Goal: Transaction & Acquisition: Purchase product/service

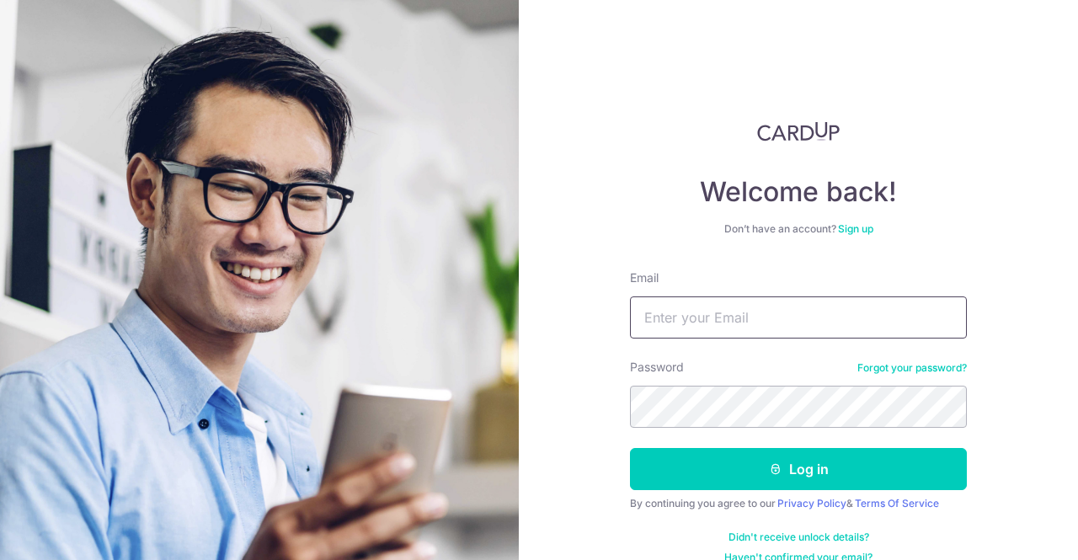
click at [712, 315] on input "Email" at bounding box center [798, 317] width 337 height 42
type input "24floristsg@gmail.com"
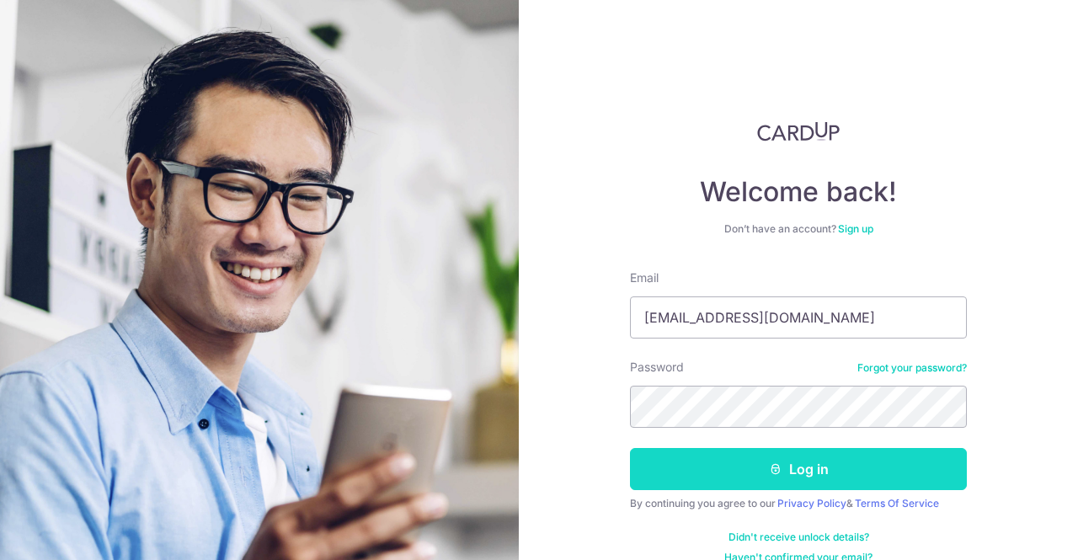
click at [804, 463] on button "Log in" at bounding box center [798, 469] width 337 height 42
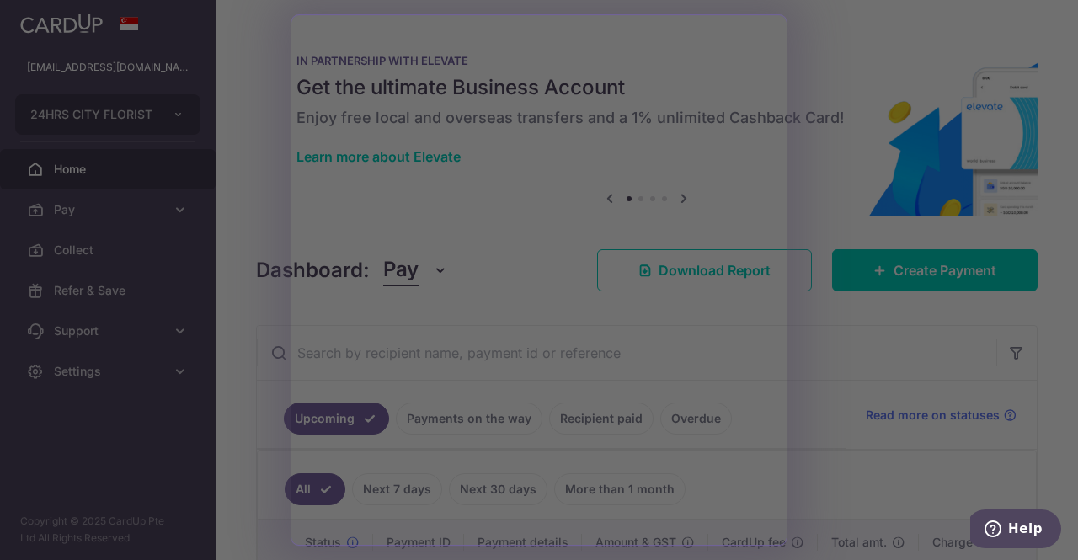
click at [852, 55] on div at bounding box center [544, 283] width 1089 height 566
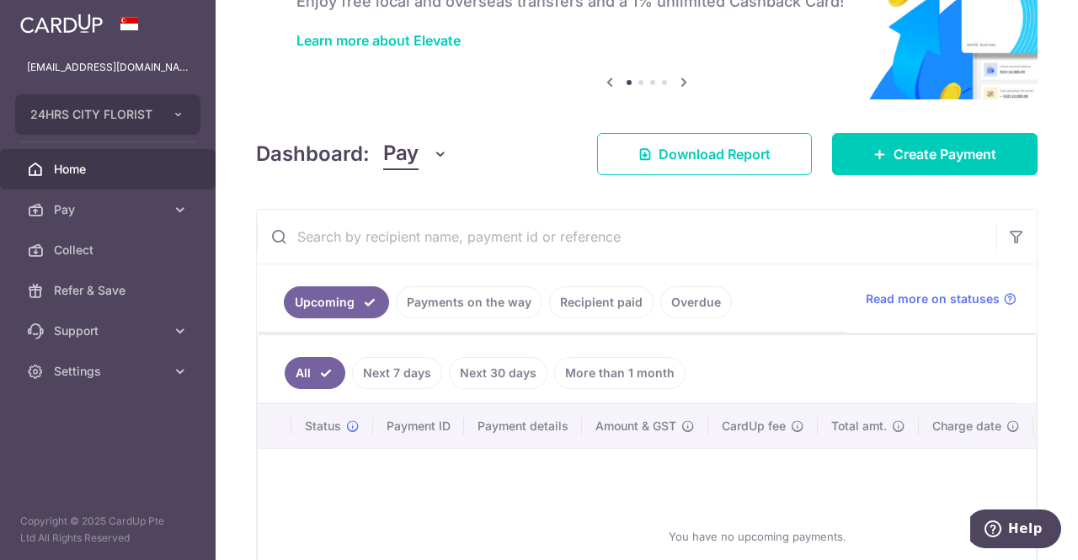
scroll to position [265, 0]
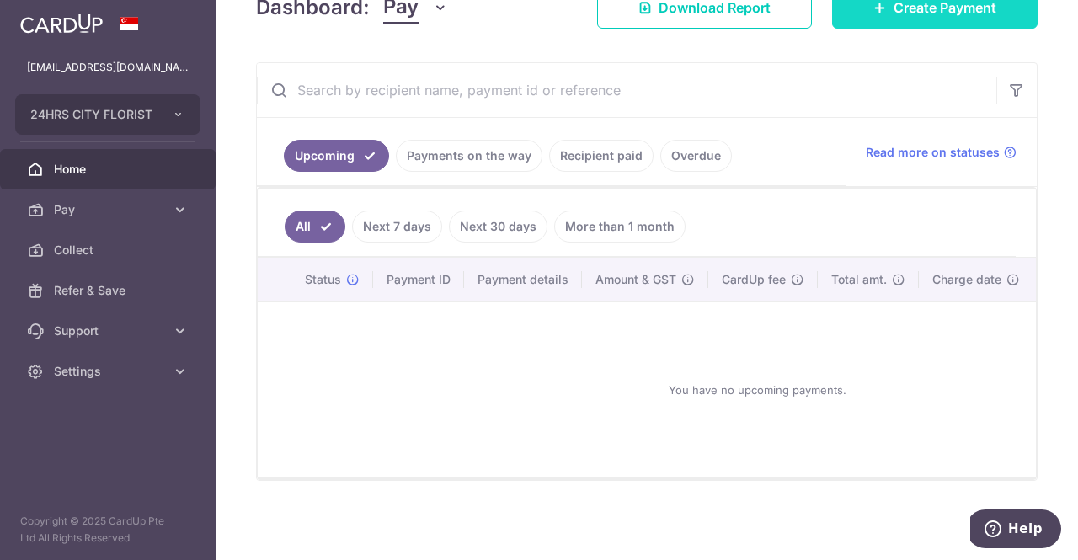
click at [938, 13] on span "Create Payment" at bounding box center [945, 7] width 103 height 20
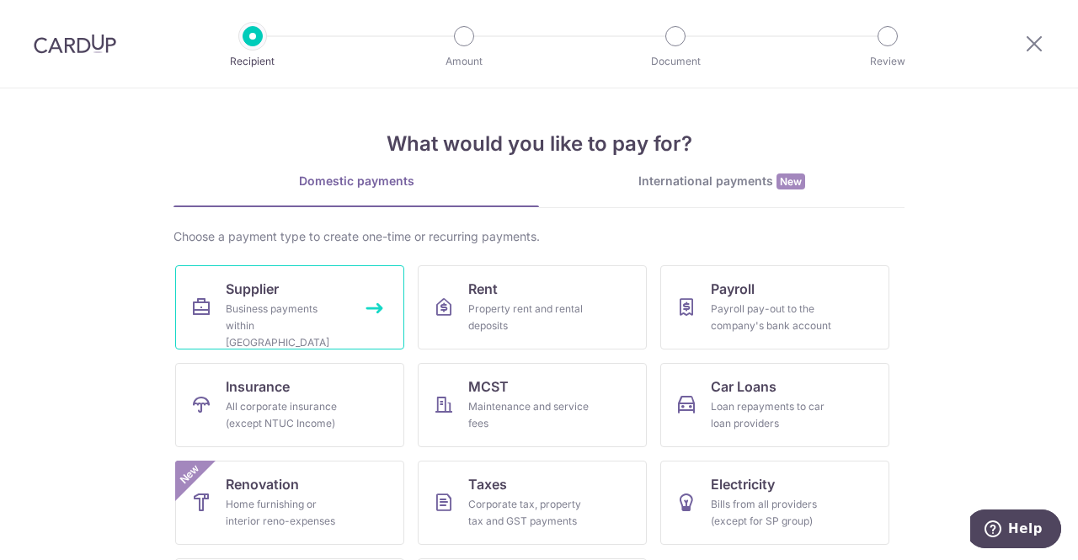
click at [256, 293] on span "Supplier" at bounding box center [252, 289] width 53 height 20
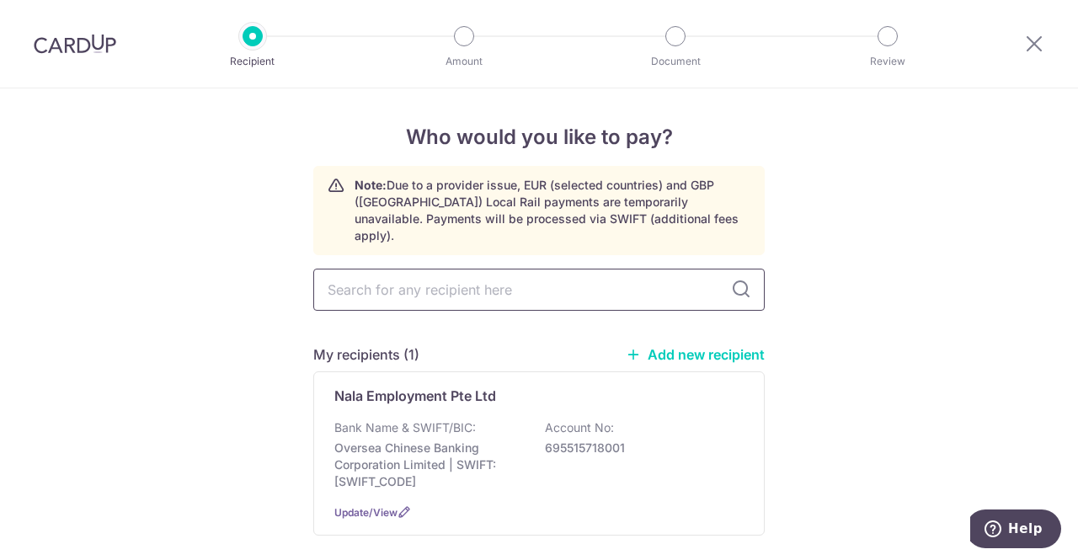
click at [503, 275] on input "text" at bounding box center [538, 290] width 451 height 42
click at [683, 346] on link "Add new recipient" at bounding box center [695, 354] width 139 height 17
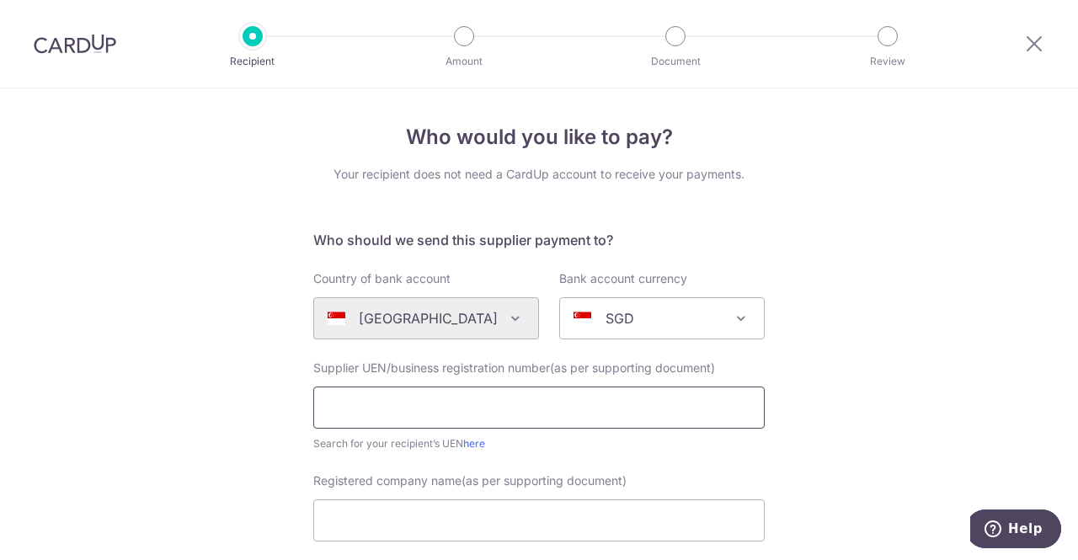
click at [553, 414] on input "text" at bounding box center [538, 408] width 451 height 42
type input "198300201H"
click at [397, 523] on input "Registered company name(as per supporting document)" at bounding box center [538, 520] width 451 height 42
type input "GG Fresh Flower Pte Ltd"
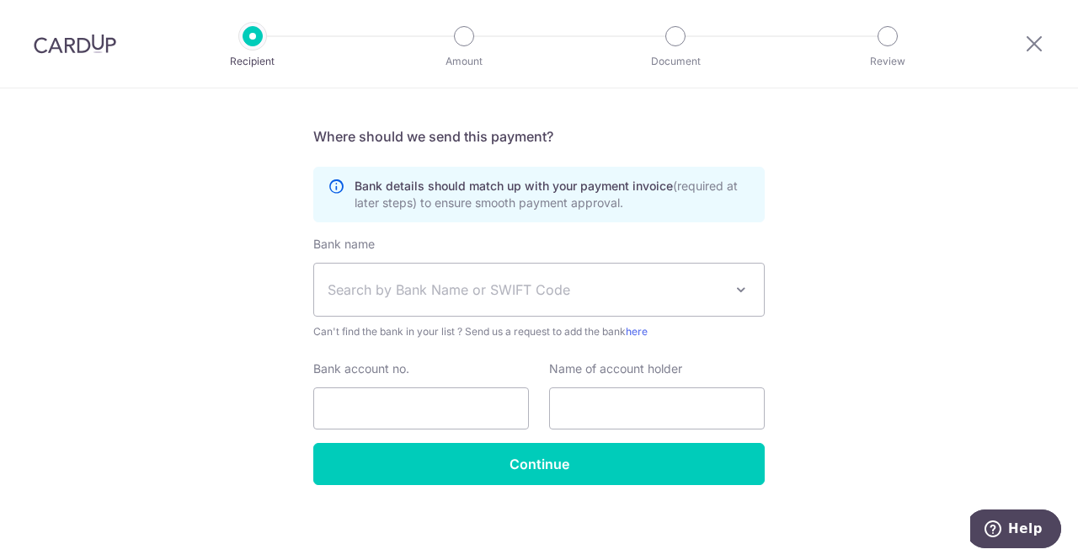
scroll to position [547, 0]
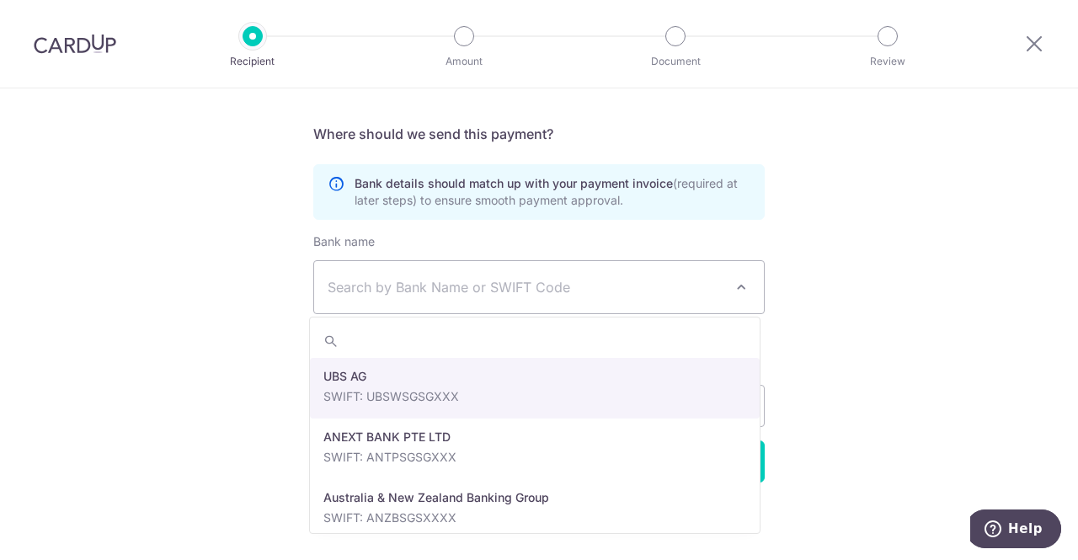
click at [511, 288] on span "Search by Bank Name or SWIFT Code" at bounding box center [526, 287] width 396 height 20
type input "DBS"
drag, startPoint x: 449, startPoint y: 385, endPoint x: 435, endPoint y: 414, distance: 32.0
select select "6"
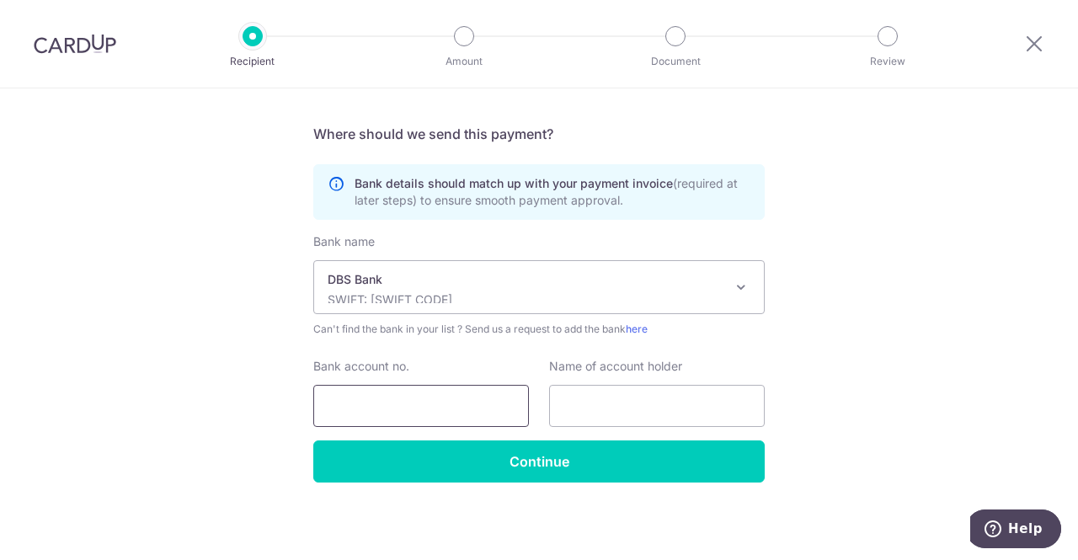
click at [416, 406] on input "Bank account no." at bounding box center [421, 406] width 216 height 42
type input "0259007950"
click at [606, 409] on input "text" at bounding box center [657, 406] width 216 height 42
type input "GG Fresh Flower Pte Ltd"
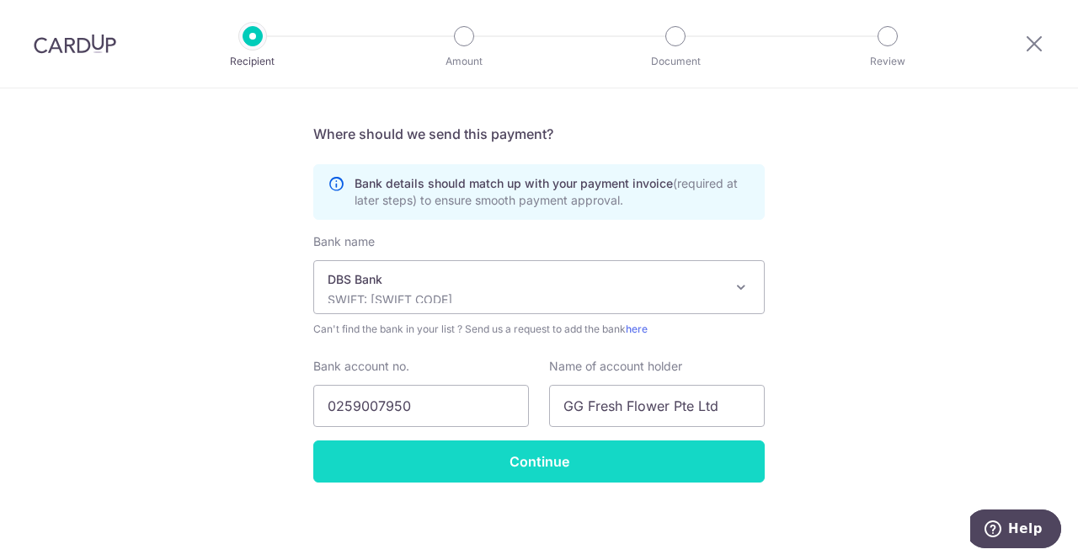
click at [609, 466] on input "Continue" at bounding box center [538, 462] width 451 height 42
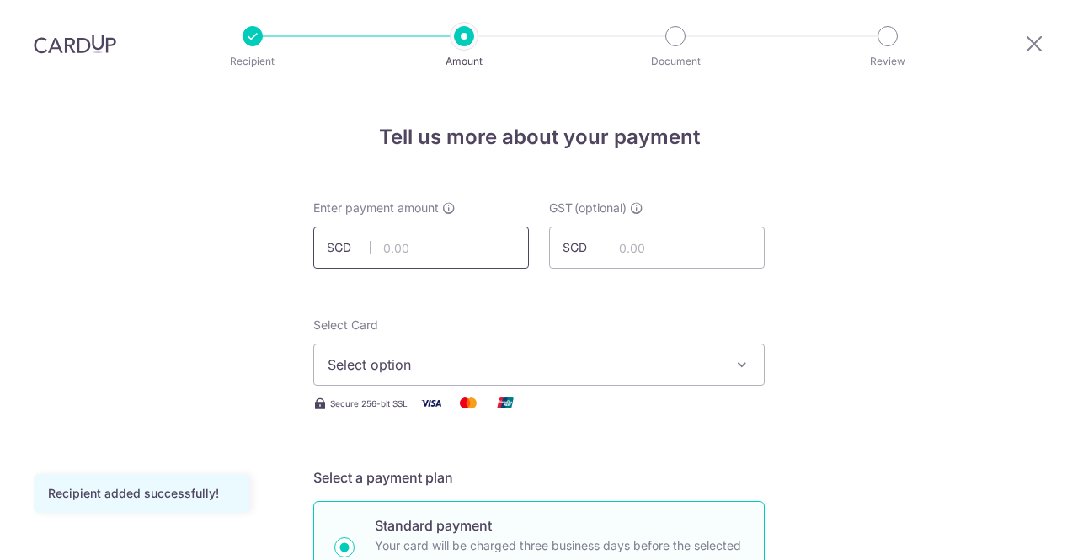
click at [476, 256] on input "text" at bounding box center [421, 248] width 216 height 42
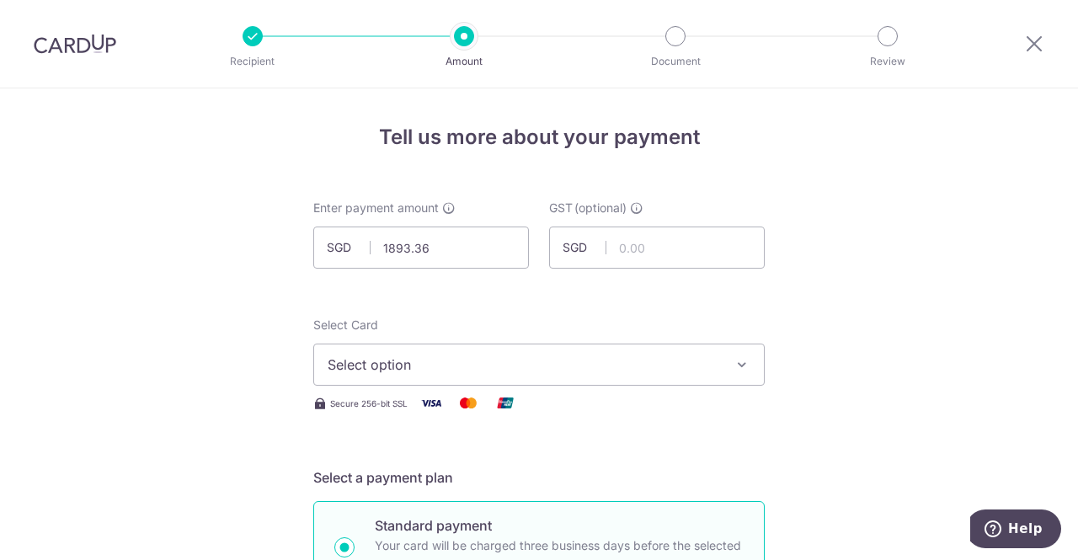
type input "1,893.36"
click at [599, 363] on span "Select option" at bounding box center [524, 365] width 393 height 20
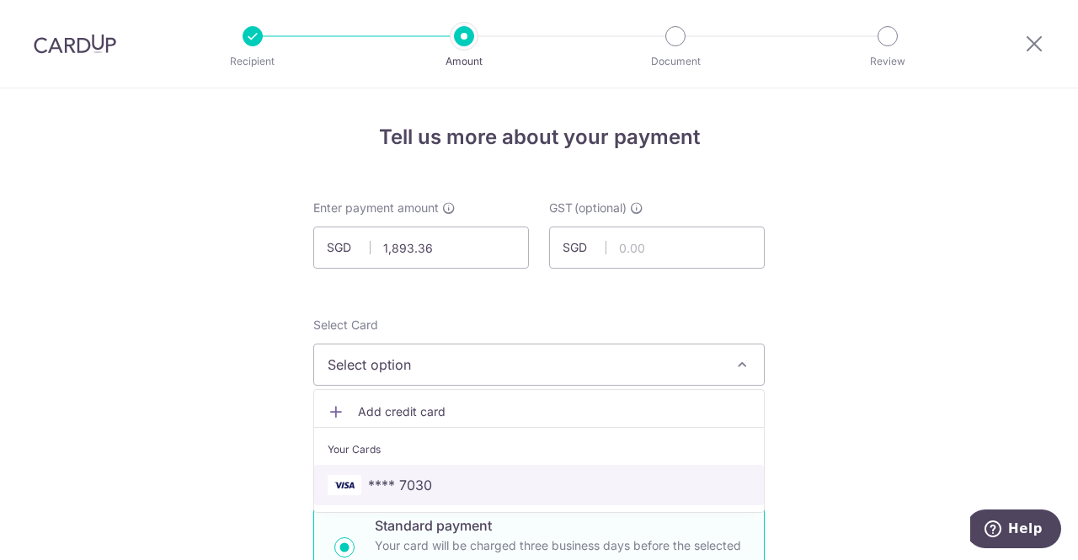
click at [468, 478] on span "**** 7030" at bounding box center [539, 485] width 423 height 20
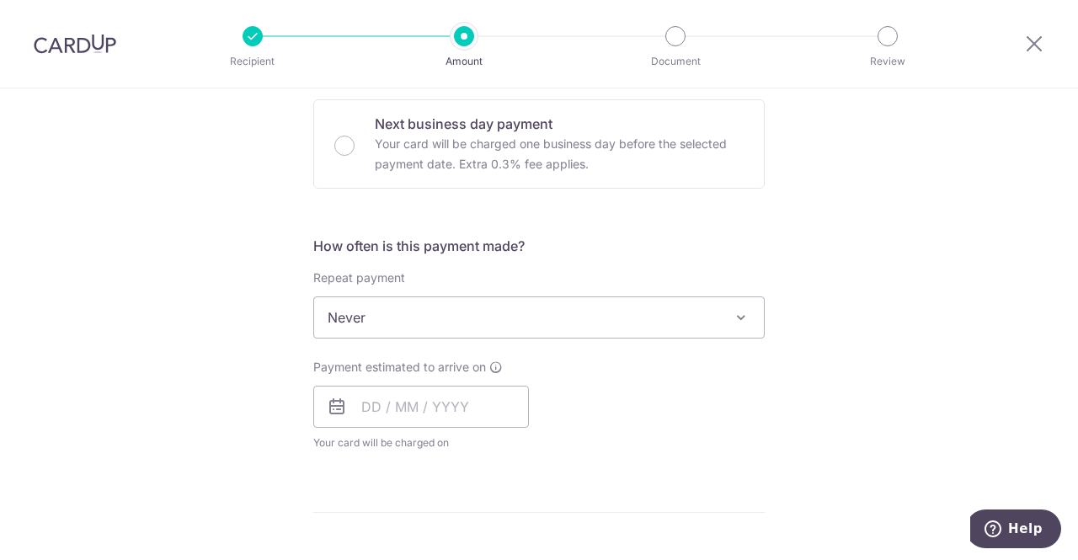
scroll to position [505, 0]
click at [457, 410] on input "text" at bounding box center [421, 406] width 216 height 42
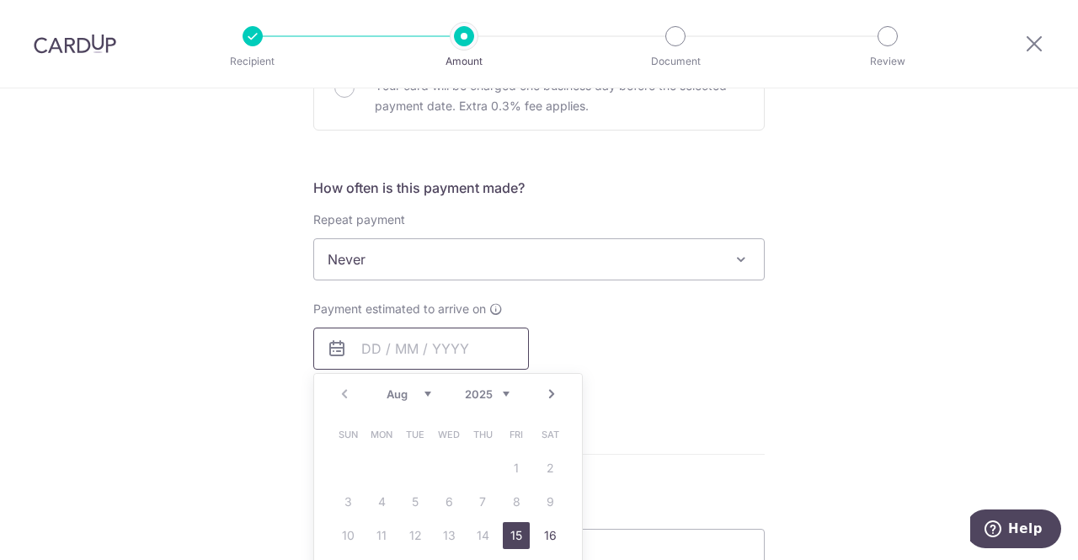
scroll to position [590, 0]
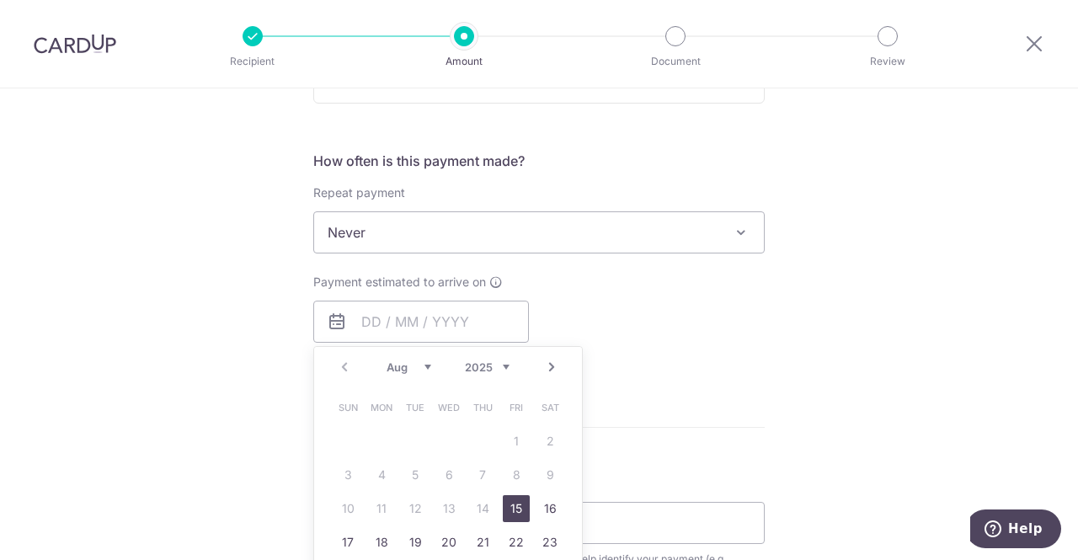
click at [510, 510] on link "15" at bounding box center [516, 508] width 27 height 27
type input "15/08/2025"
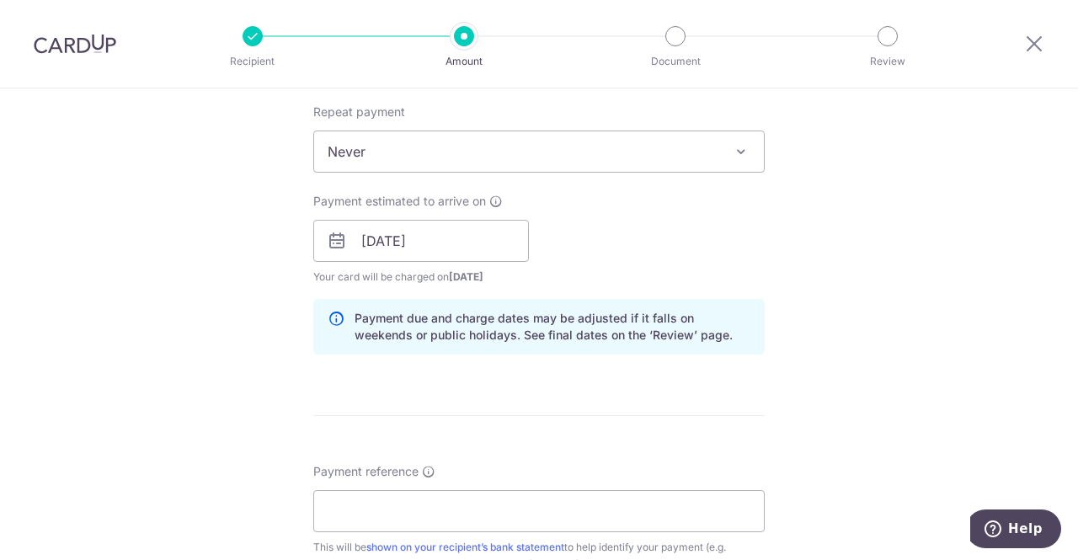
scroll to position [758, 0]
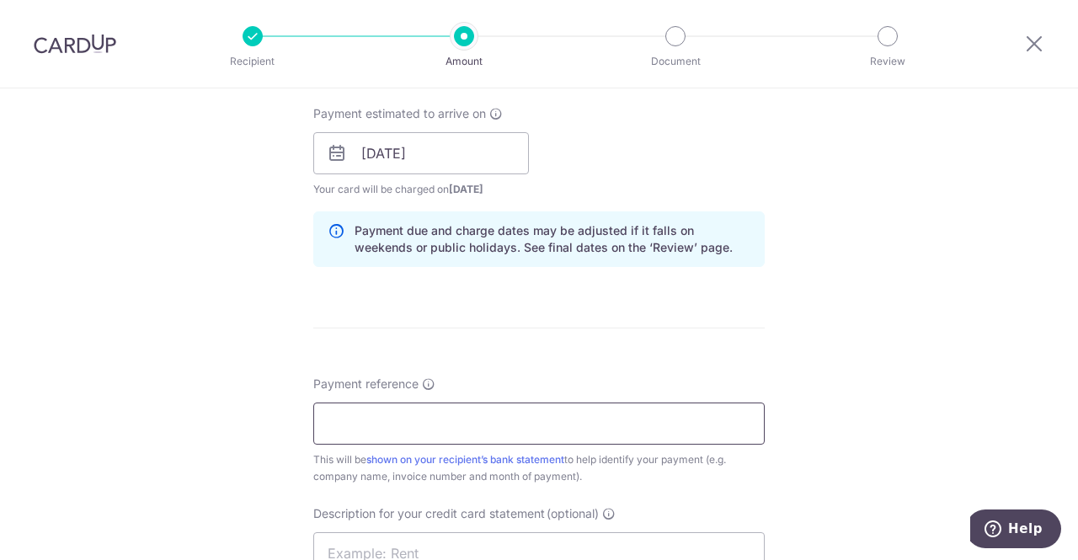
click at [441, 430] on input "Payment reference" at bounding box center [538, 424] width 451 height 42
type input "24hrscityflorist for month July 202"
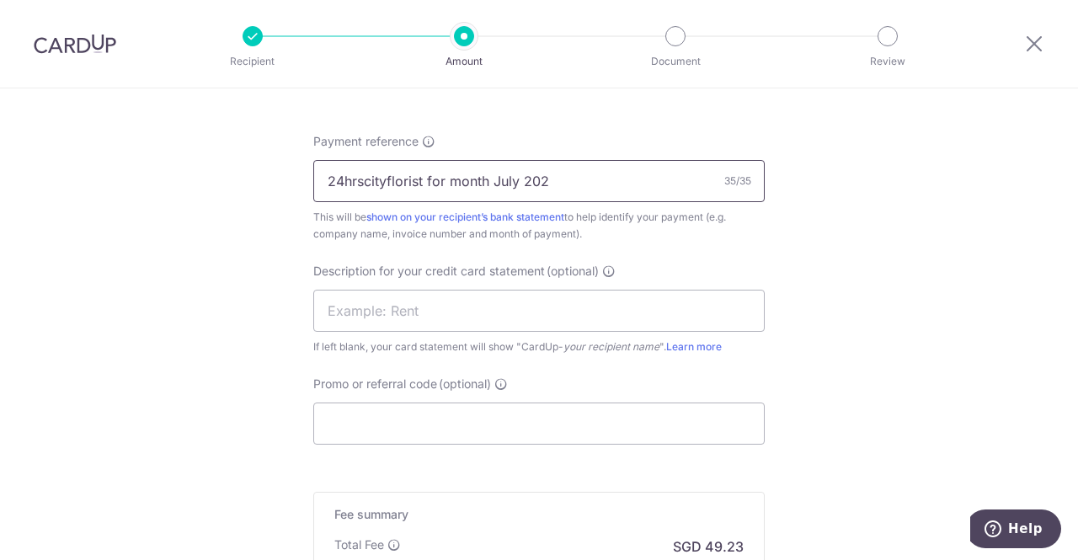
scroll to position [1179, 0]
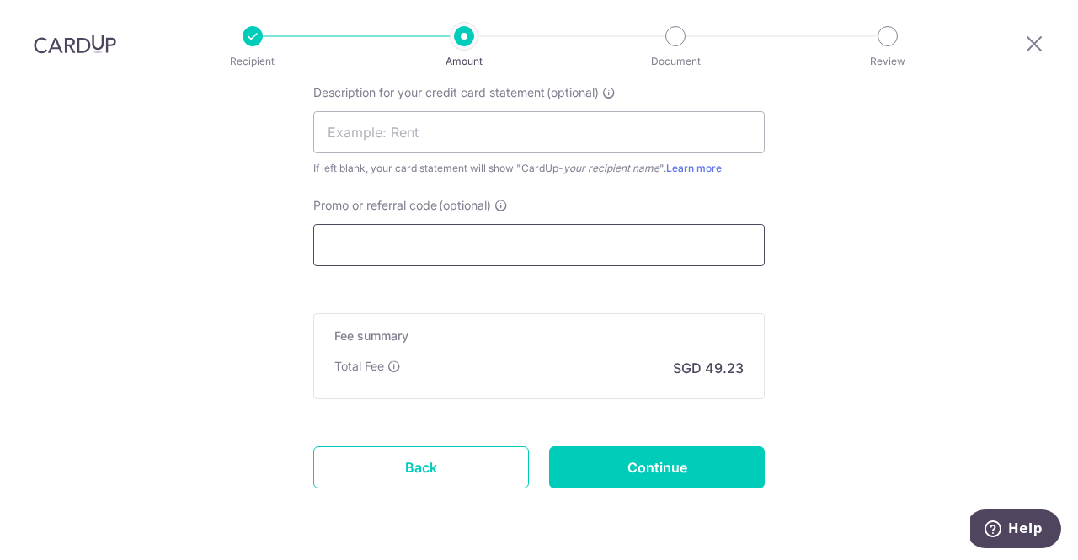
click at [468, 245] on input "Promo or referral code (optional)" at bounding box center [538, 245] width 451 height 42
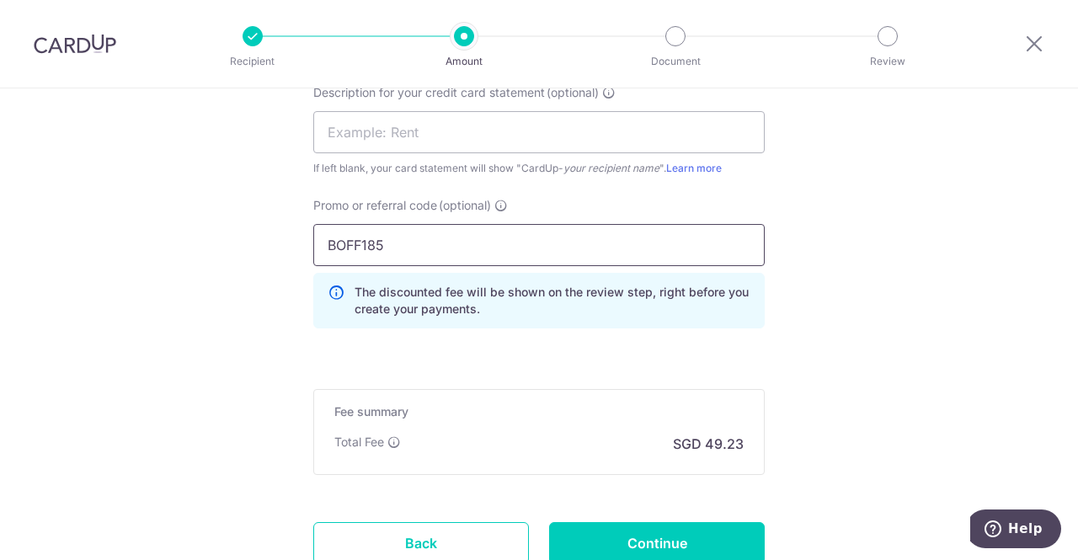
type input "BOFF185"
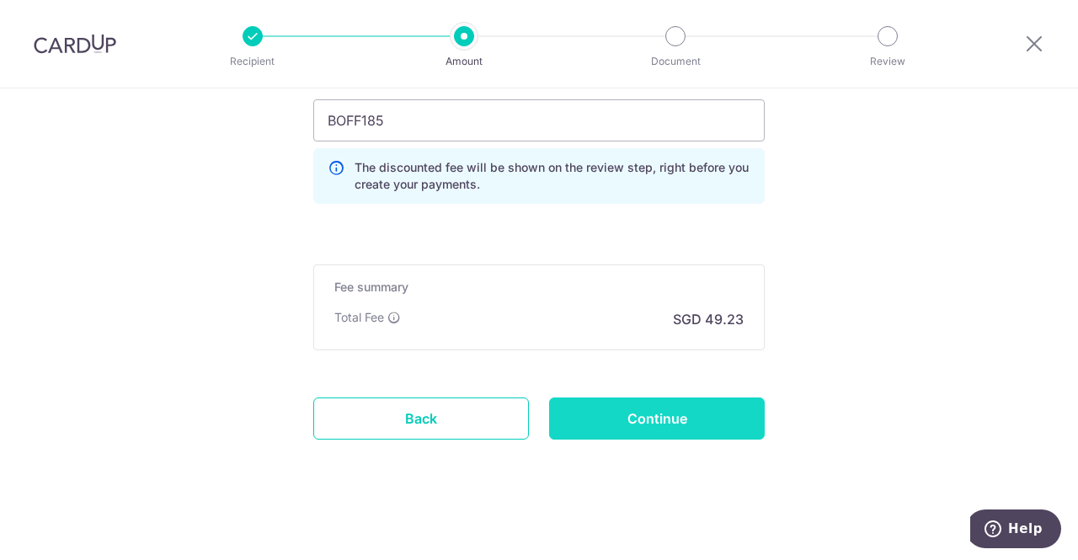
scroll to position [1305, 0]
click at [675, 415] on input "Continue" at bounding box center [657, 418] width 216 height 42
type input "Create Schedule"
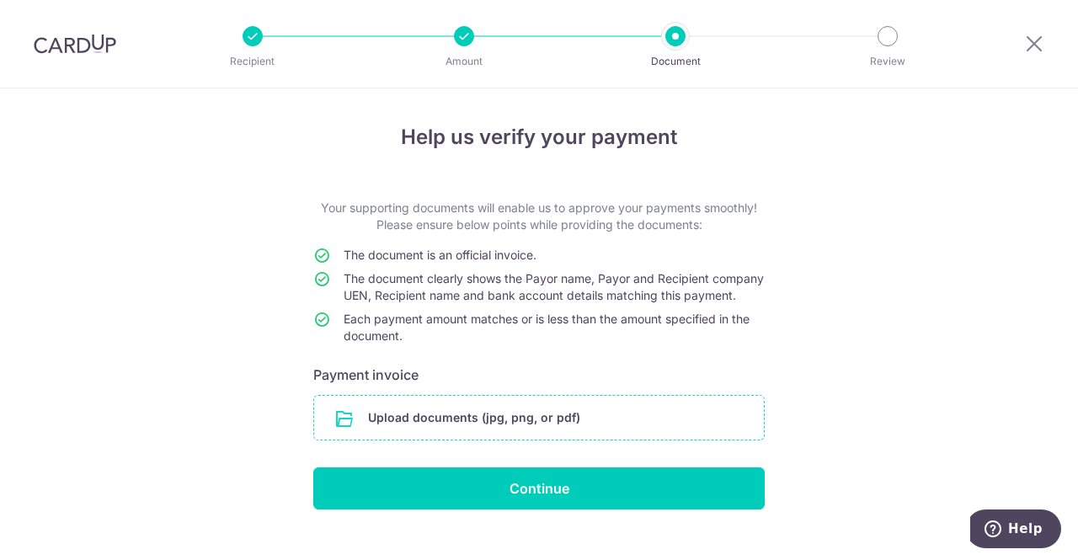
click at [496, 439] on input "file" at bounding box center [539, 418] width 450 height 44
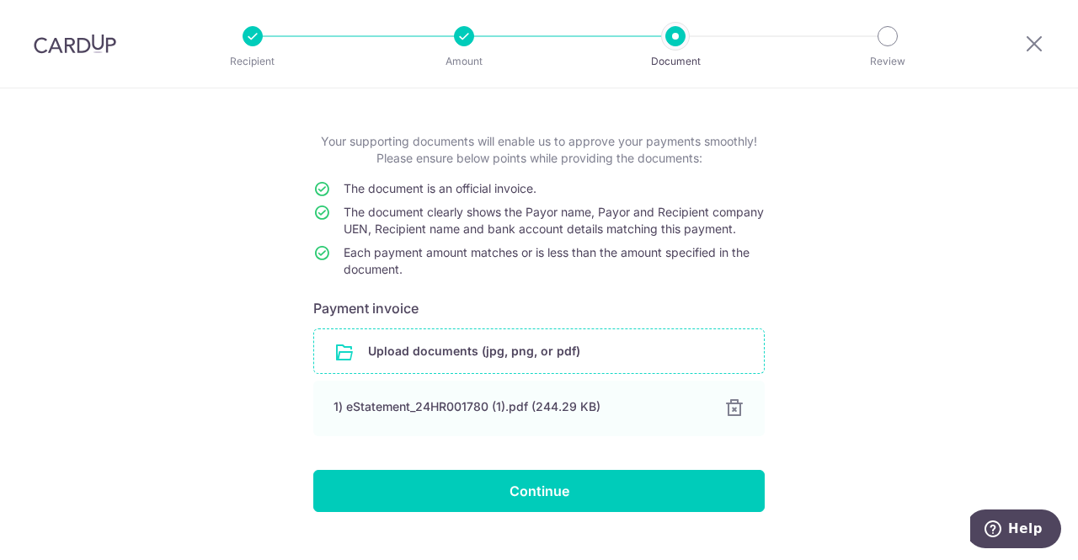
scroll to position [113, 0]
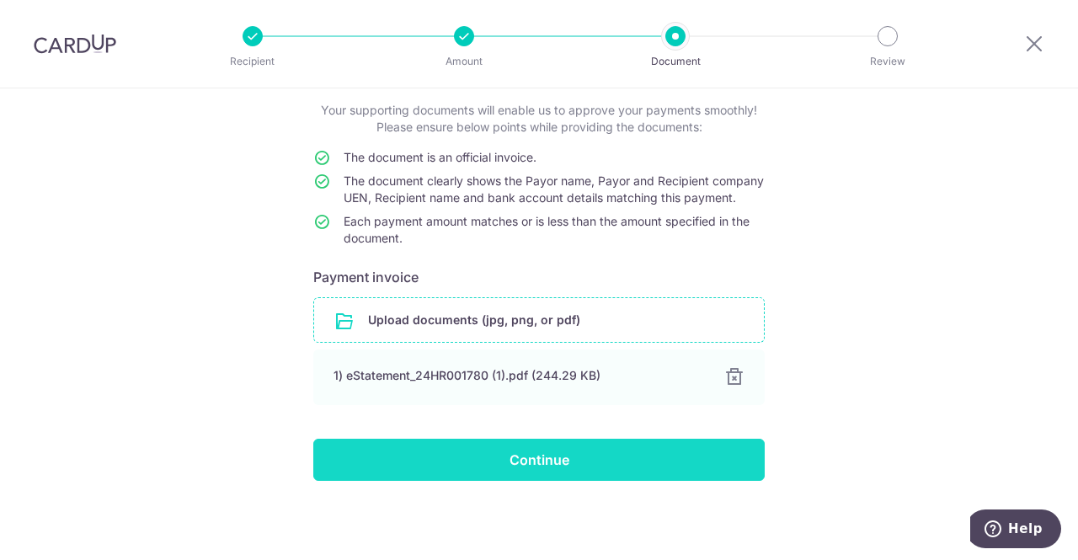
click at [575, 451] on input "Continue" at bounding box center [538, 460] width 451 height 42
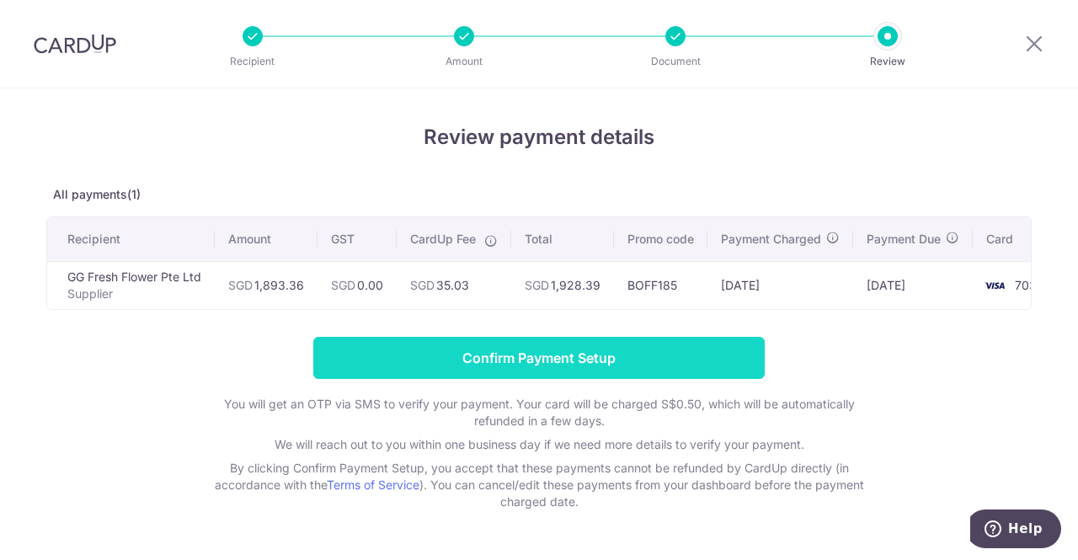
click at [628, 366] on input "Confirm Payment Setup" at bounding box center [538, 358] width 451 height 42
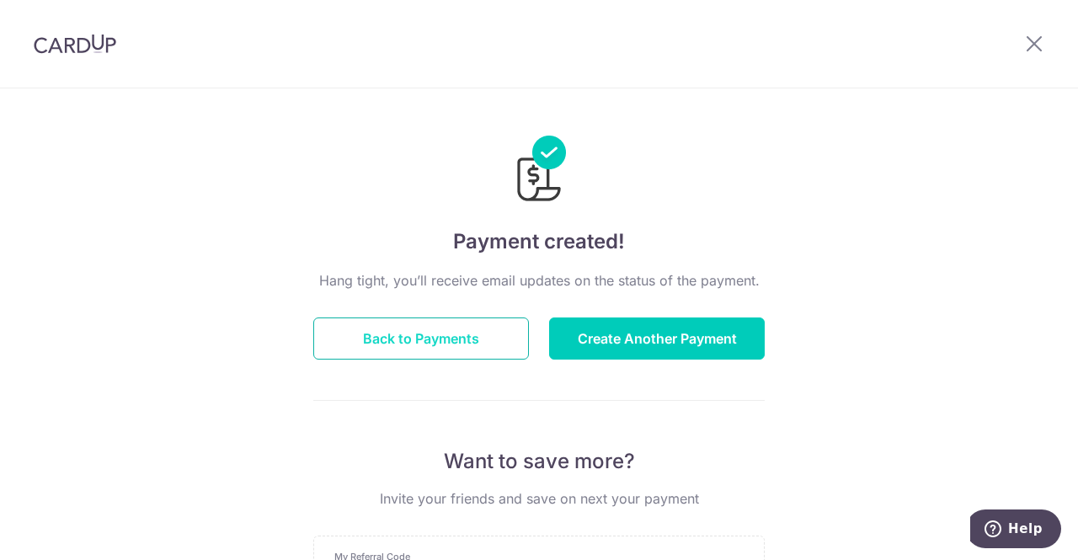
click at [475, 339] on button "Back to Payments" at bounding box center [421, 339] width 216 height 42
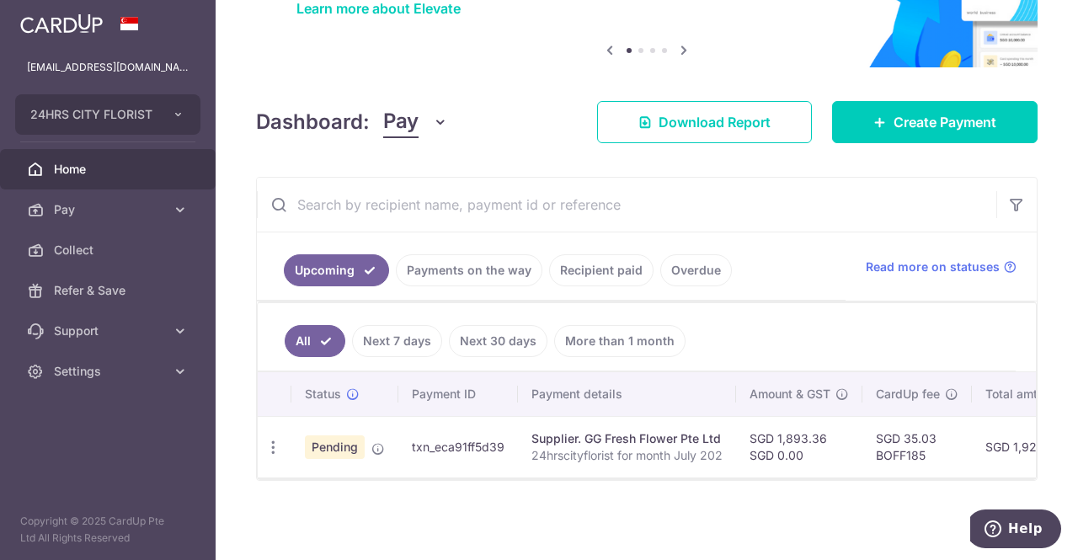
scroll to position [151, 0]
